Goal: Information Seeking & Learning: Compare options

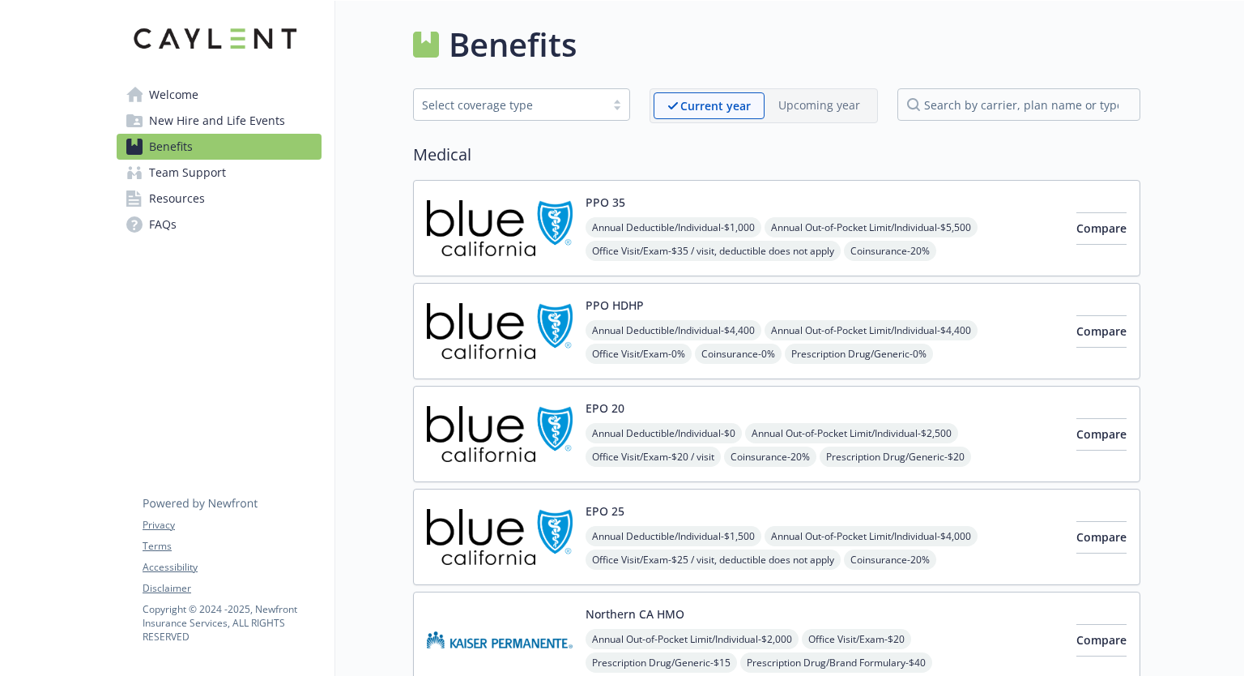
scroll to position [68, 0]
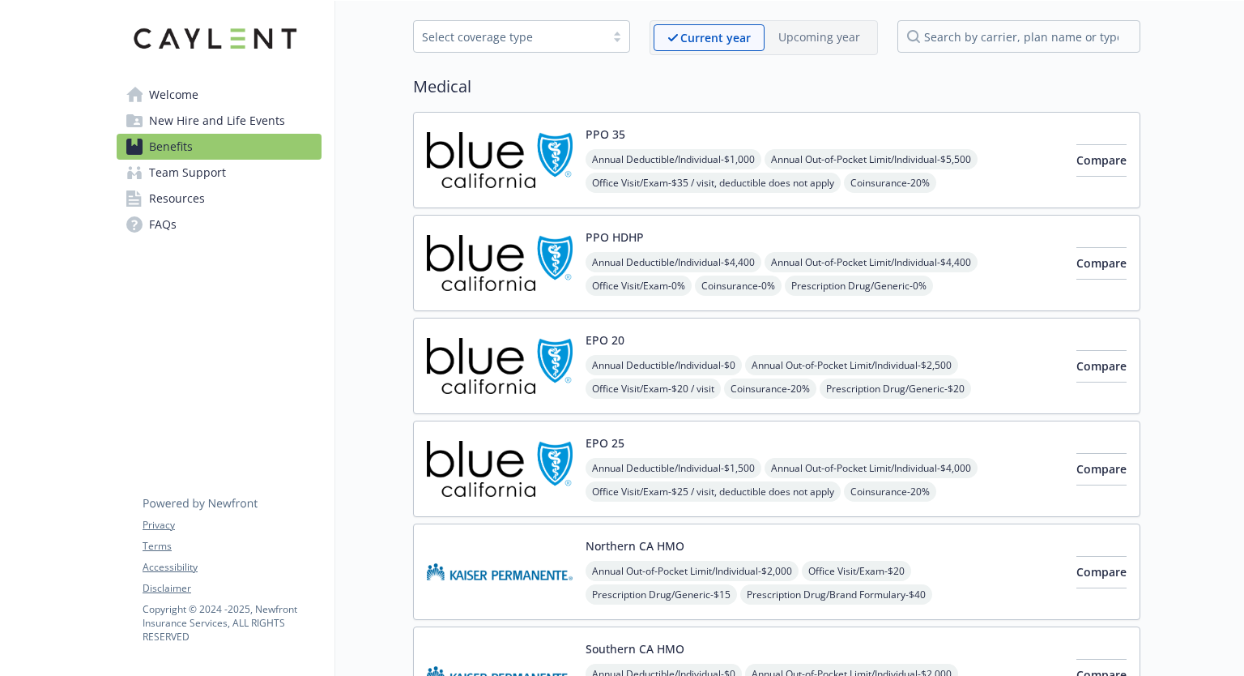
click at [163, 137] on span "Benefits" at bounding box center [171, 147] width 44 height 26
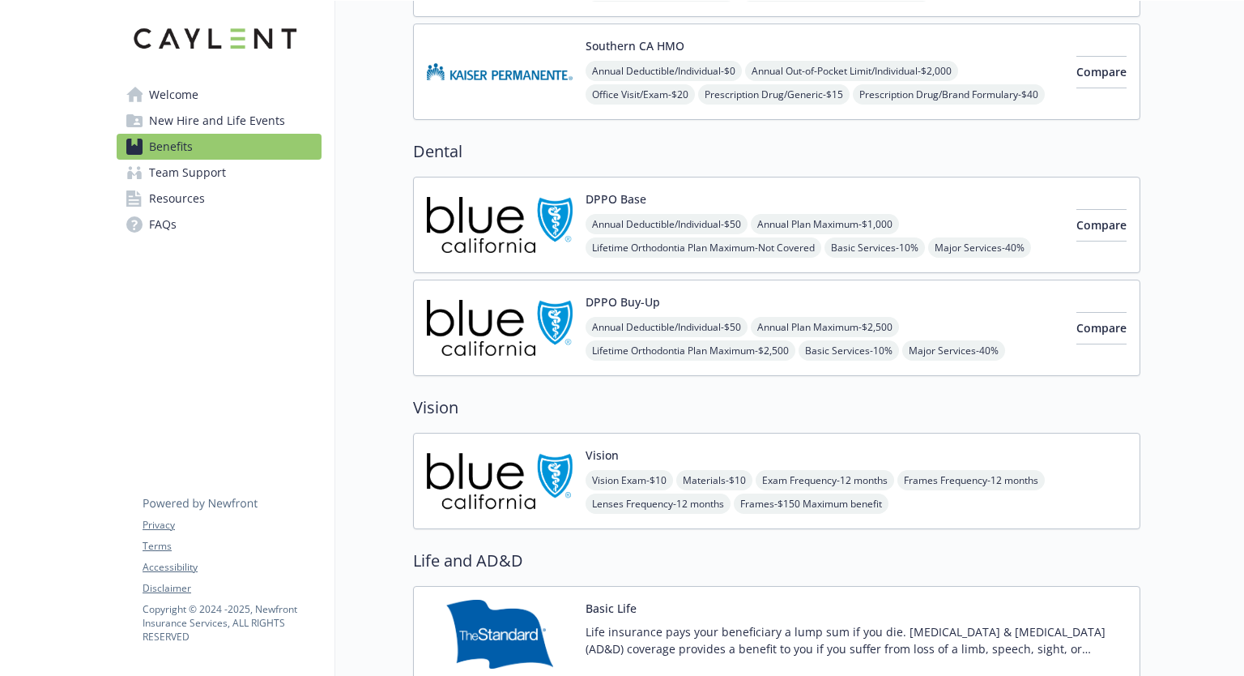
scroll to position [635, 0]
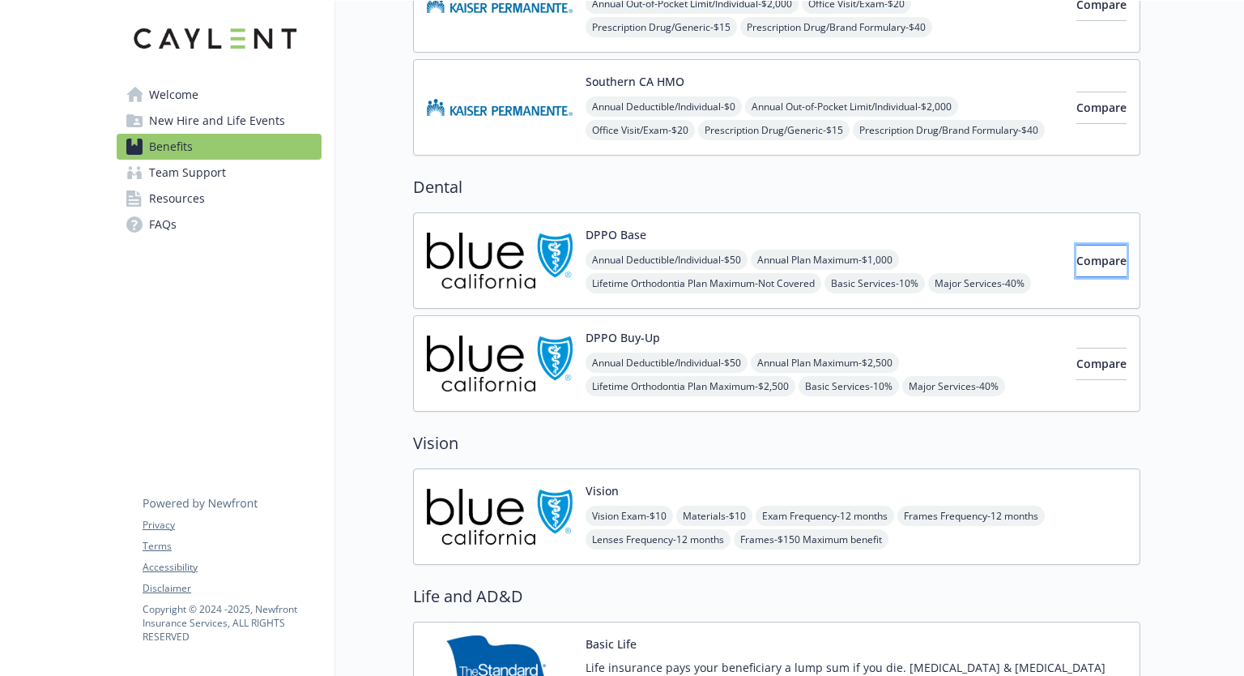
click at [1077, 262] on span "Compare" at bounding box center [1102, 260] width 50 height 15
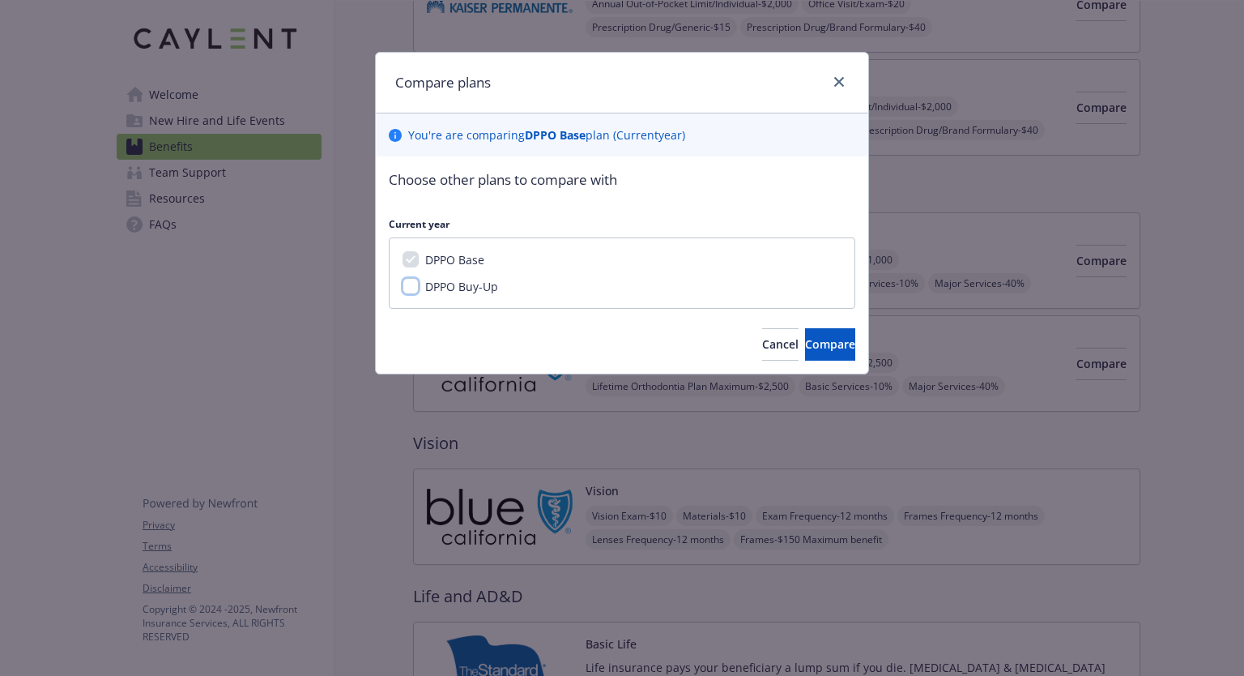
click at [411, 291] on input "DPPO Buy-Up" at bounding box center [411, 286] width 16 height 16
checkbox input "true"
click at [805, 341] on span "Compare" at bounding box center [830, 343] width 50 height 15
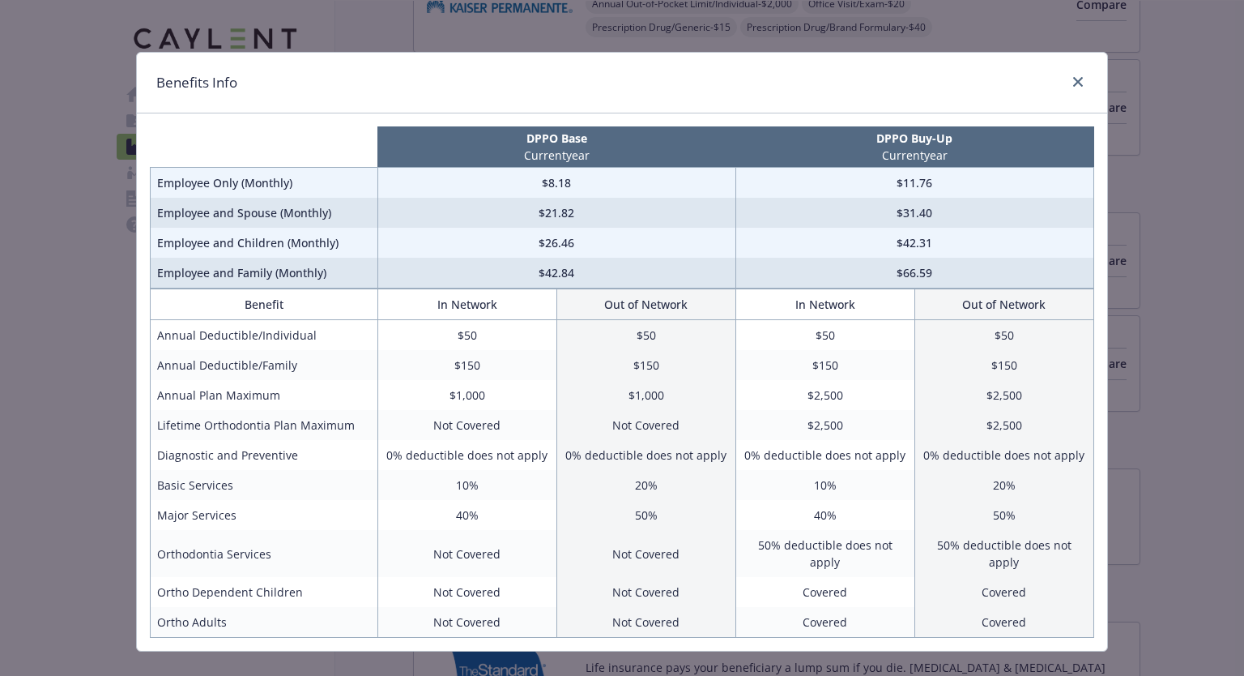
drag, startPoint x: 653, startPoint y: 72, endPoint x: 794, endPoint y: 98, distance: 143.3
click at [794, 98] on div "Benefits Info" at bounding box center [622, 83] width 970 height 61
click at [778, 96] on div "Benefits Info" at bounding box center [622, 83] width 970 height 61
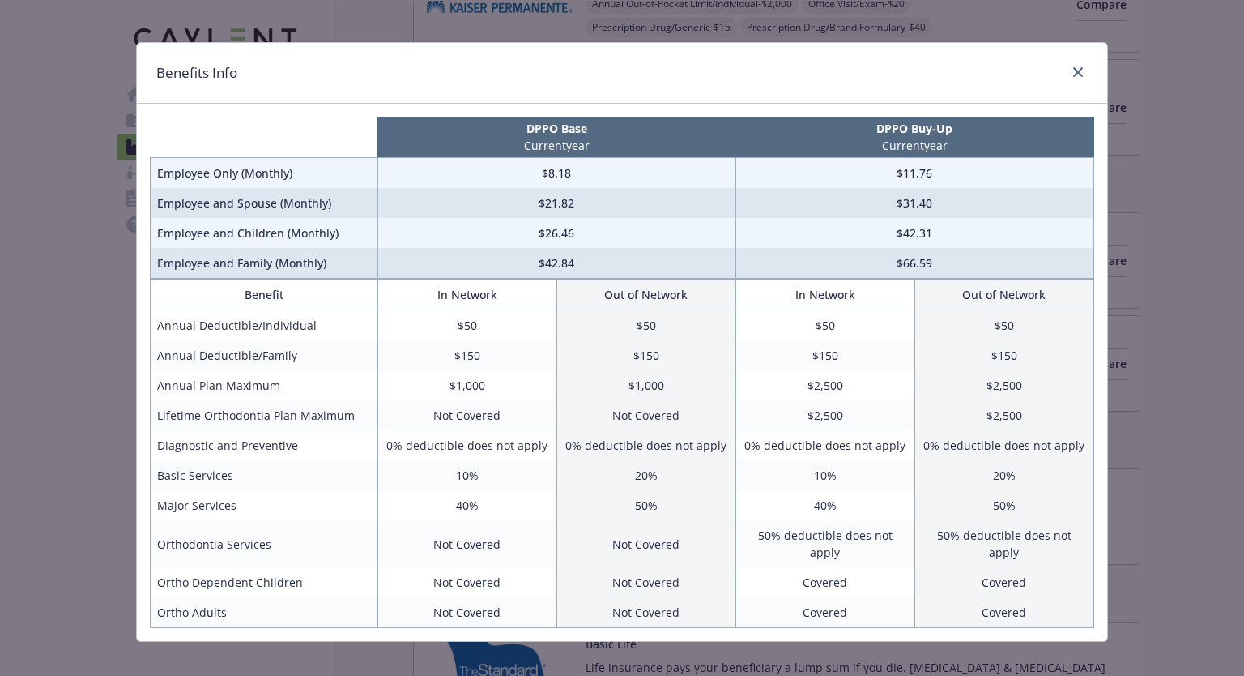
scroll to position [0, 0]
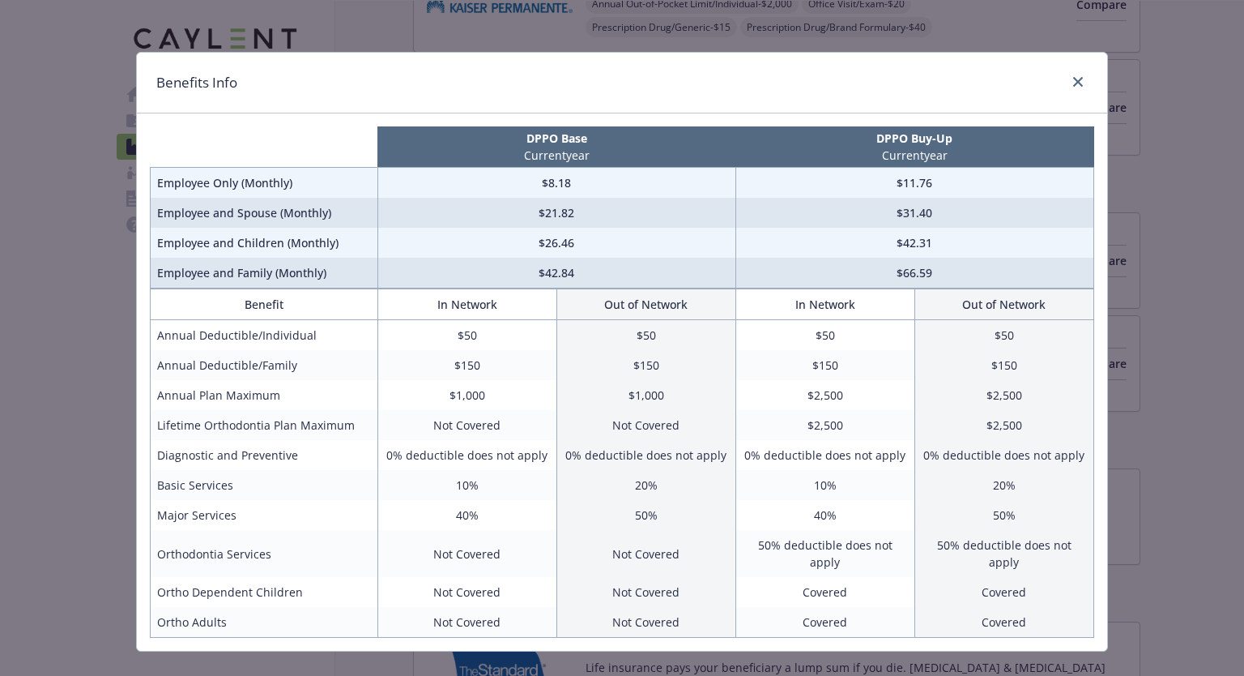
click at [58, 131] on div "Benefits Info DPPO Base Current year DPPO Buy-Up Current year Employee Only (Mo…" at bounding box center [622, 338] width 1244 height 676
click at [1000, 37] on div "Benefits Info DPPO Base Current year DPPO Buy-Up Current year Employee Only (Mo…" at bounding box center [622, 338] width 1244 height 676
click at [1076, 82] on icon "close" at bounding box center [1078, 82] width 10 height 10
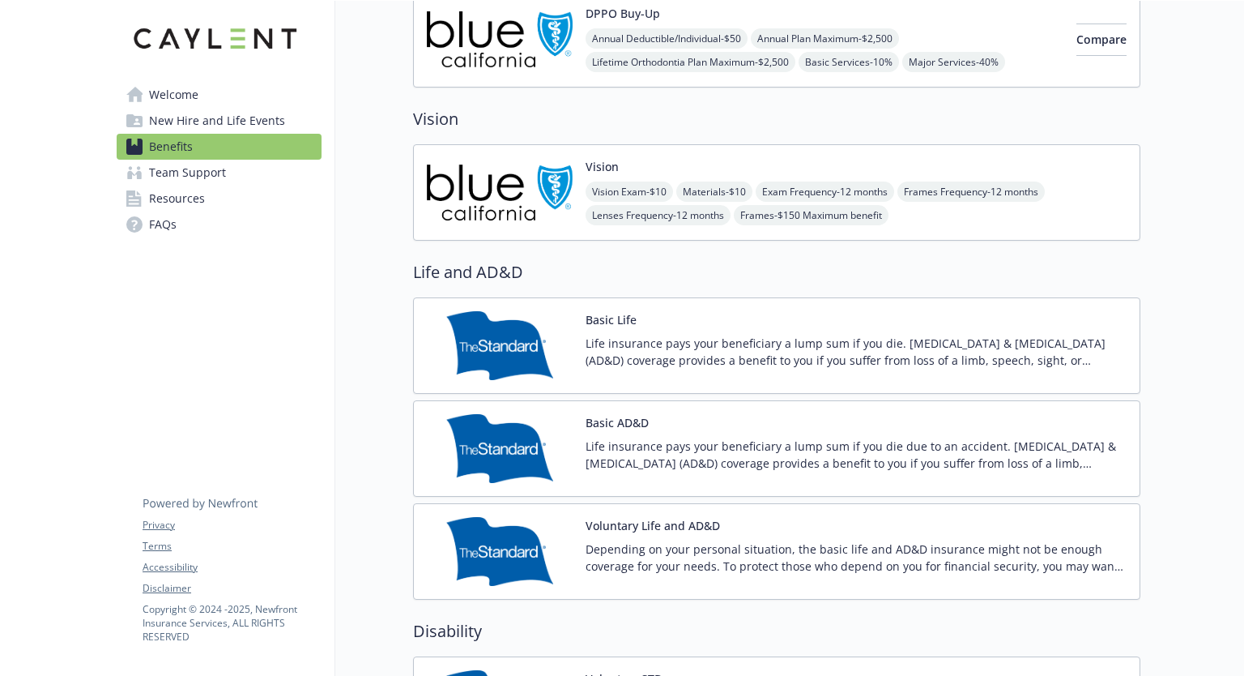
click at [636, 173] on div "Vision Vision Exam - $10 Materials - $10 Exam Frequency - 12 months Frames Freq…" at bounding box center [856, 192] width 541 height 69
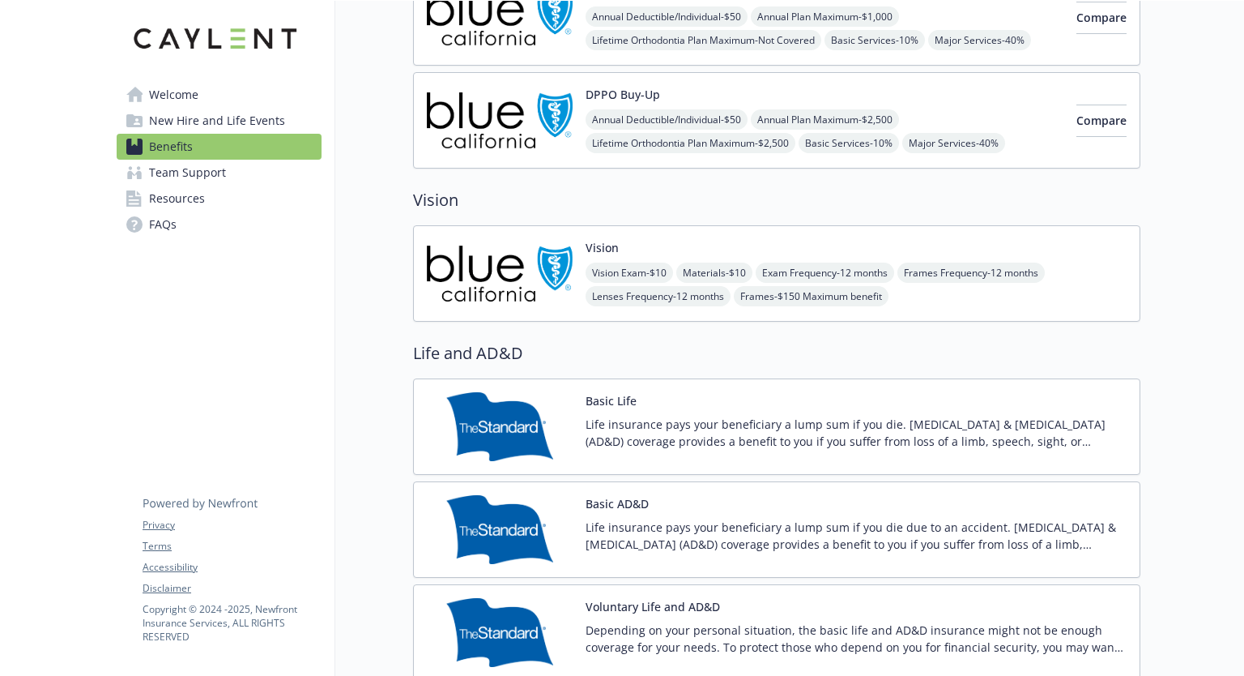
click at [467, 256] on img at bounding box center [500, 273] width 146 height 69
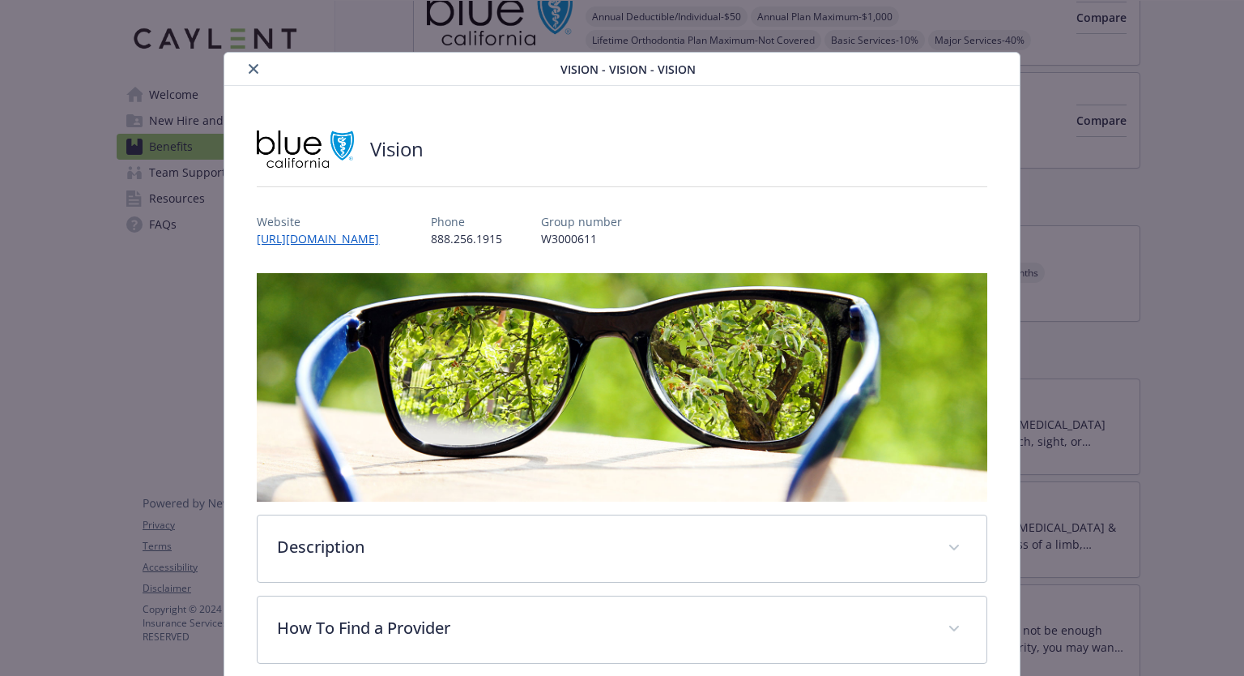
click at [467, 273] on img "details for plan Vision - Vision - Vision" at bounding box center [622, 387] width 730 height 228
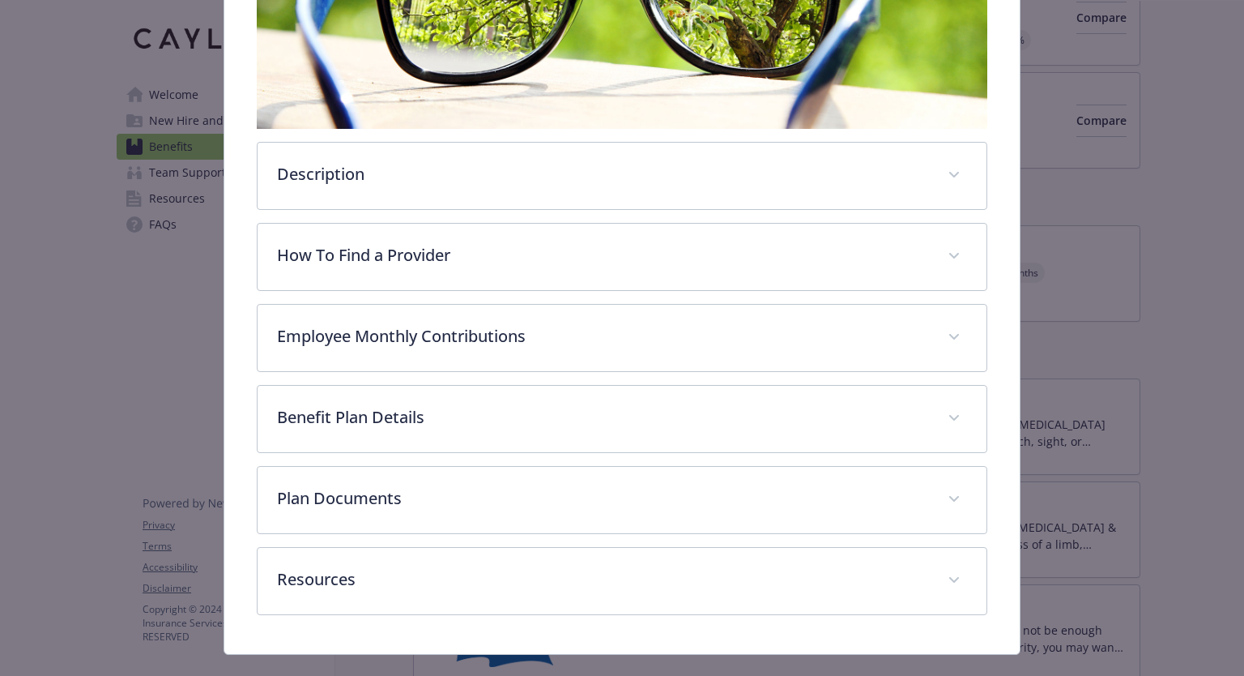
scroll to position [399, 0]
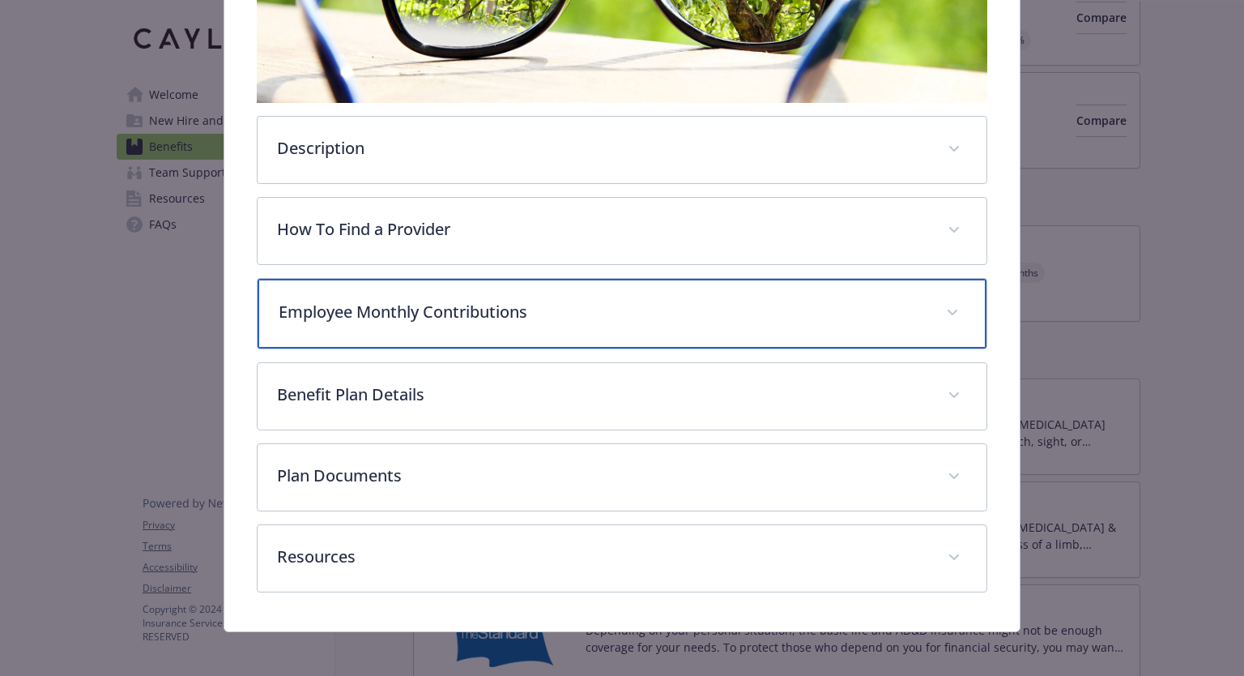
click at [595, 307] on p "Employee Monthly Contributions" at bounding box center [602, 312] width 647 height 24
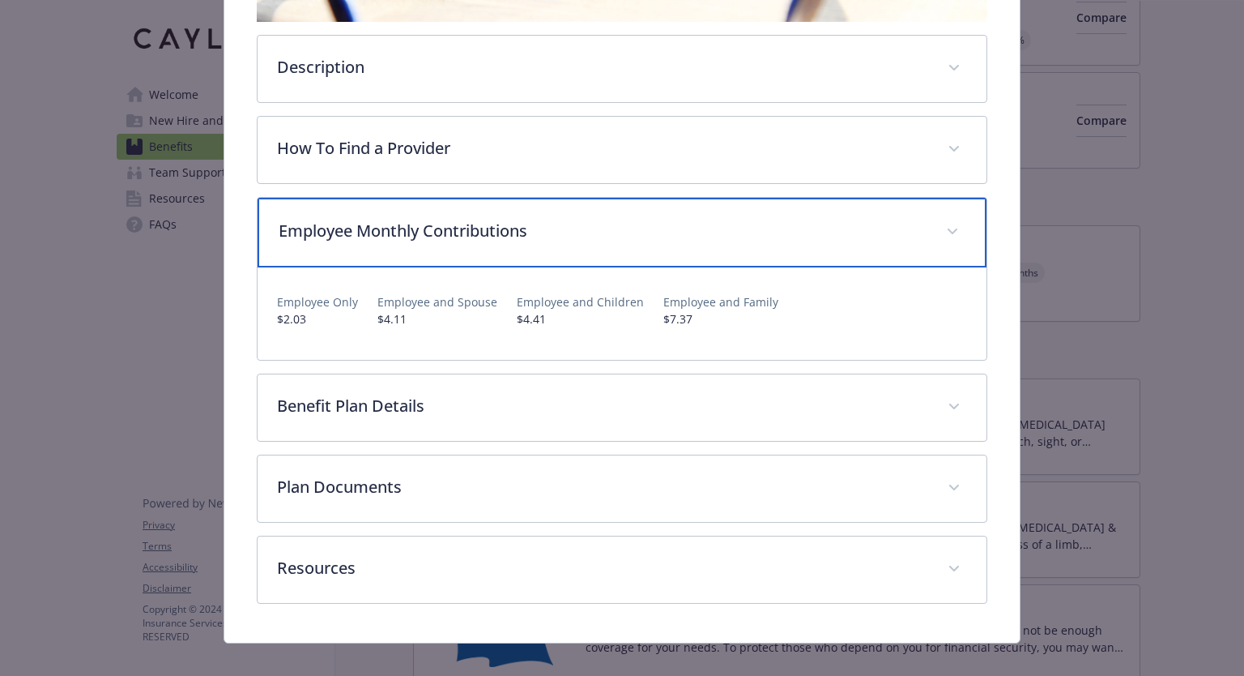
scroll to position [493, 0]
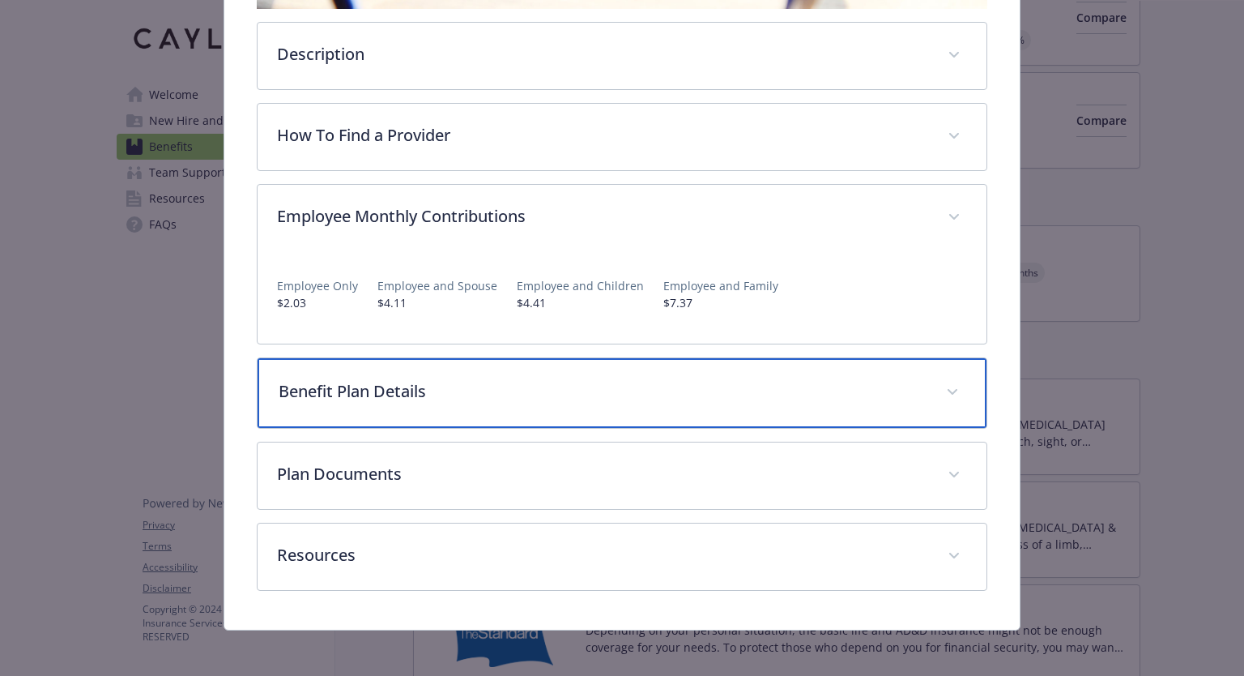
click at [369, 380] on p "Benefit Plan Details" at bounding box center [602, 391] width 647 height 24
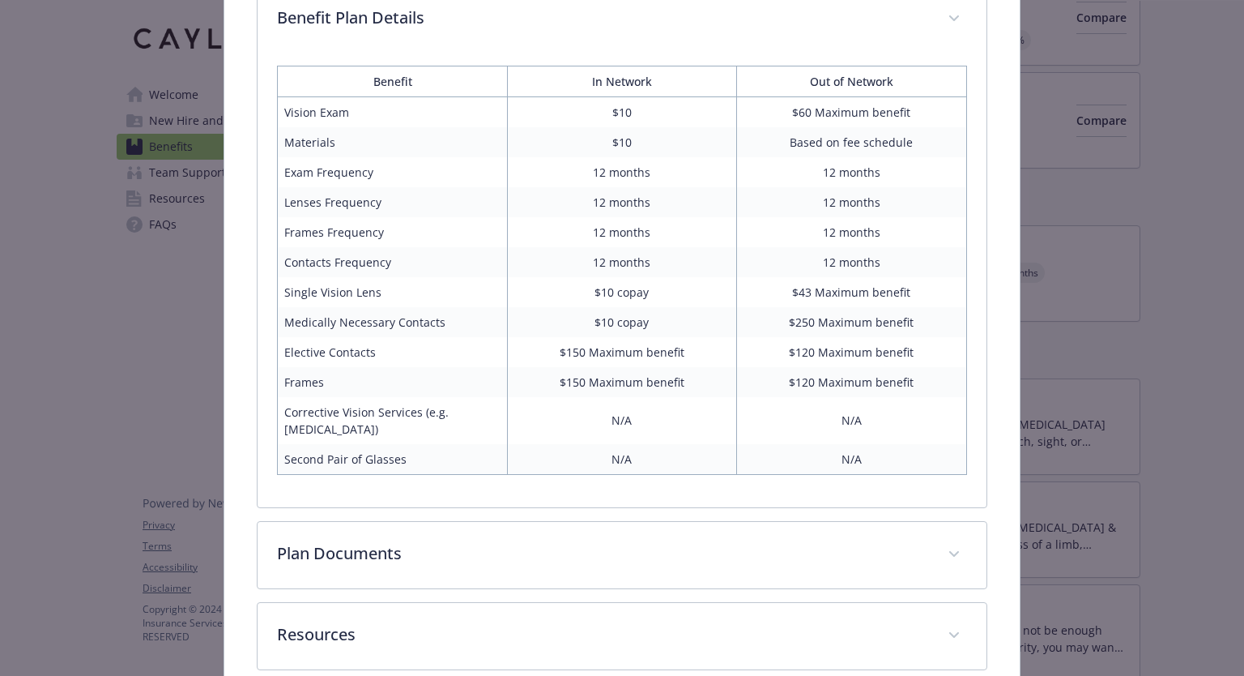
scroll to position [864, 0]
